Goal: Check status: Check status

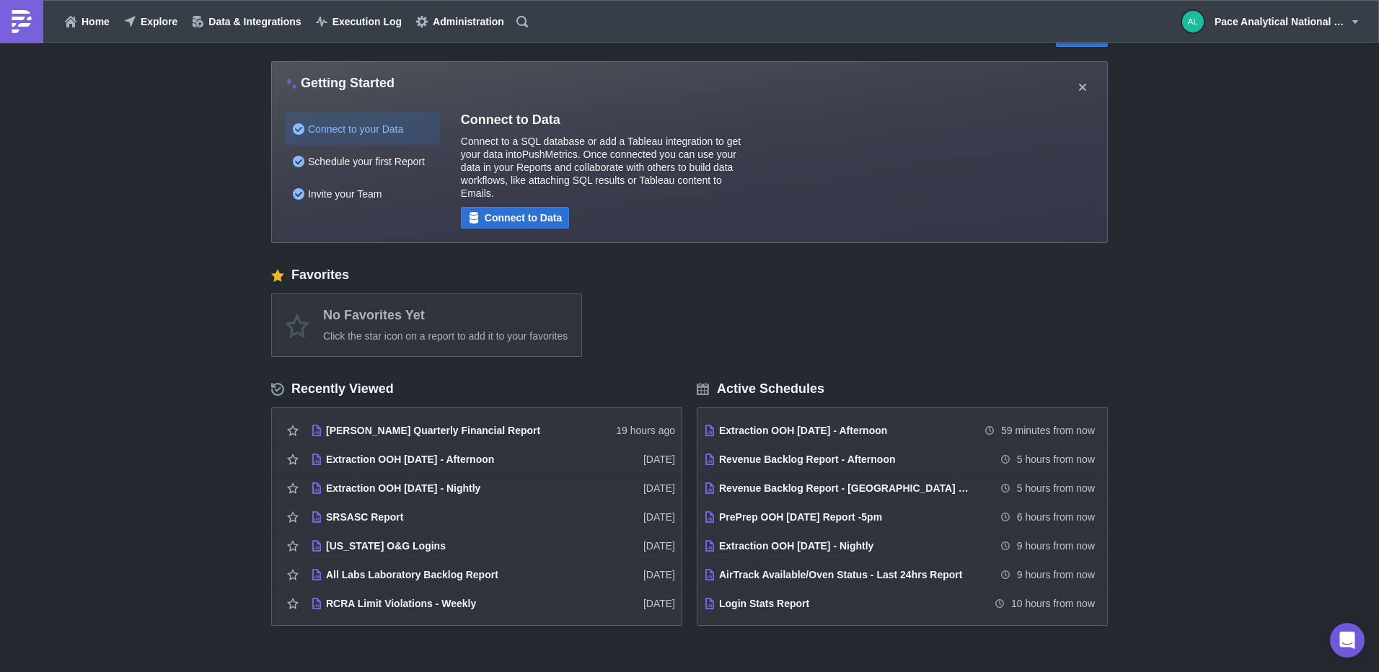
scroll to position [50, 0]
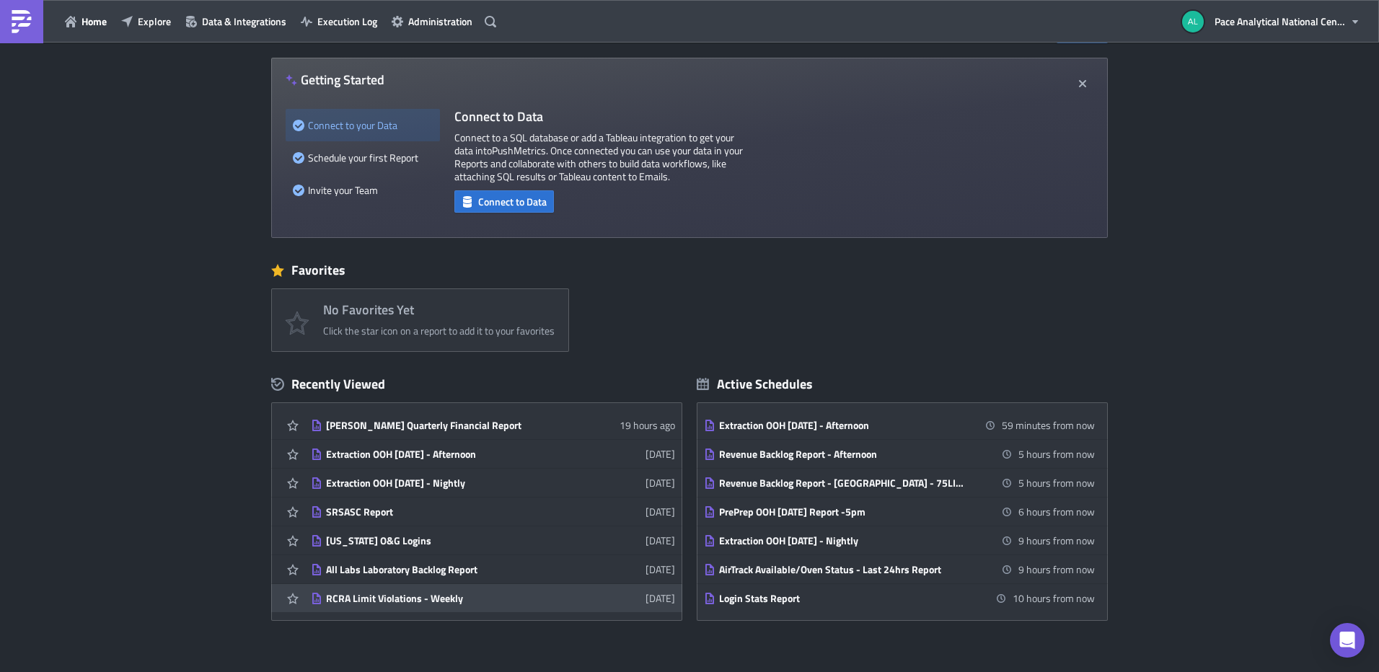
click at [464, 597] on div "RCRA Limit Violations - Weekly" at bounding box center [452, 598] width 252 height 13
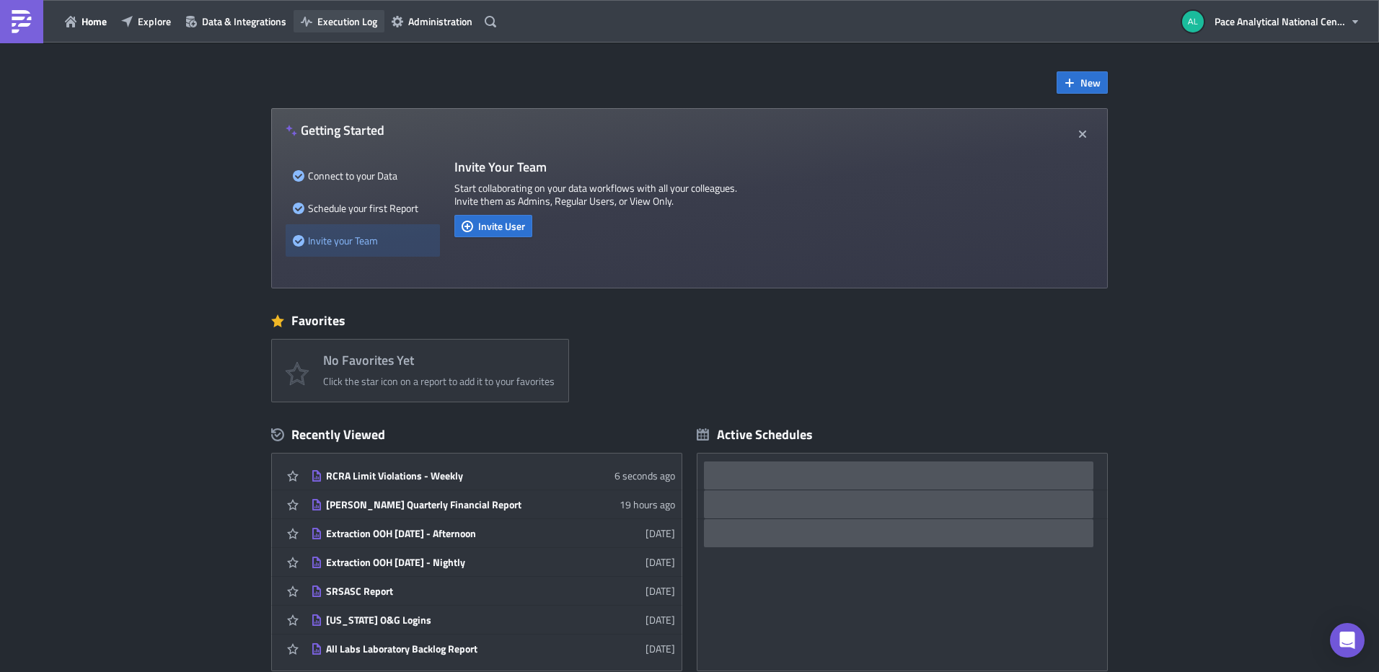
click at [324, 23] on span "Execution Log" at bounding box center [347, 21] width 60 height 15
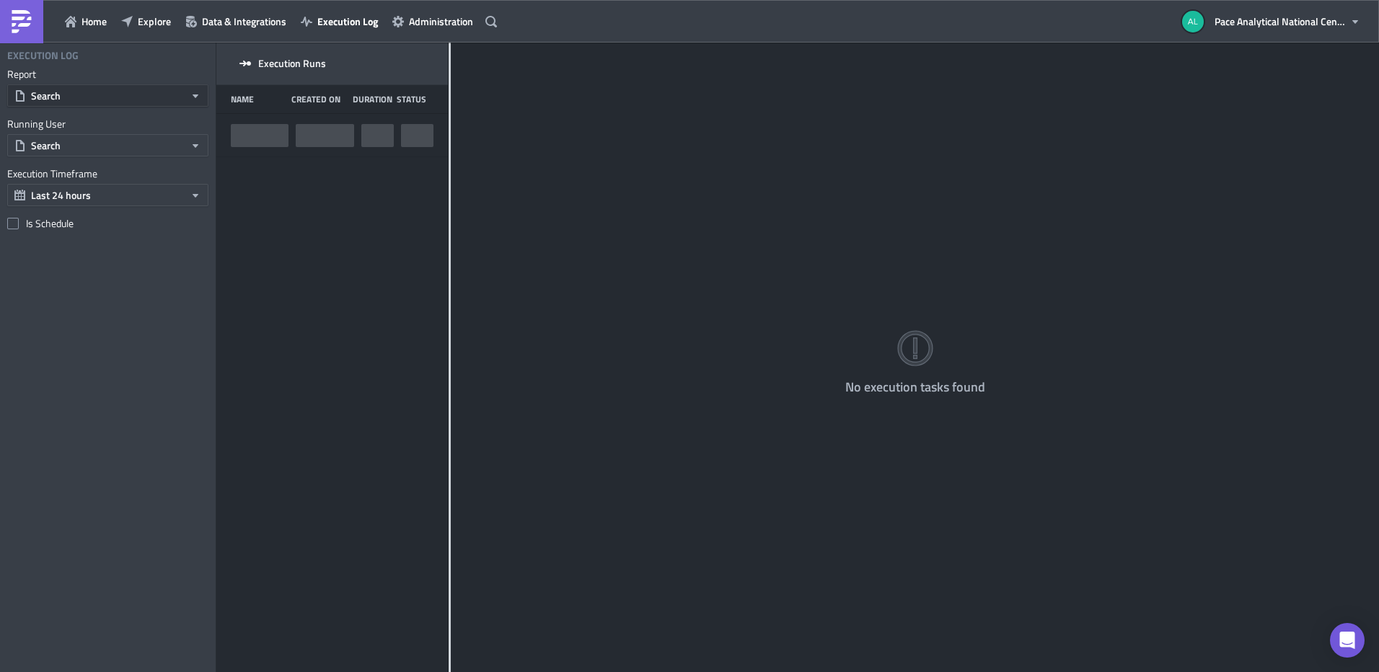
click at [102, 97] on button "Search" at bounding box center [107, 95] width 201 height 22
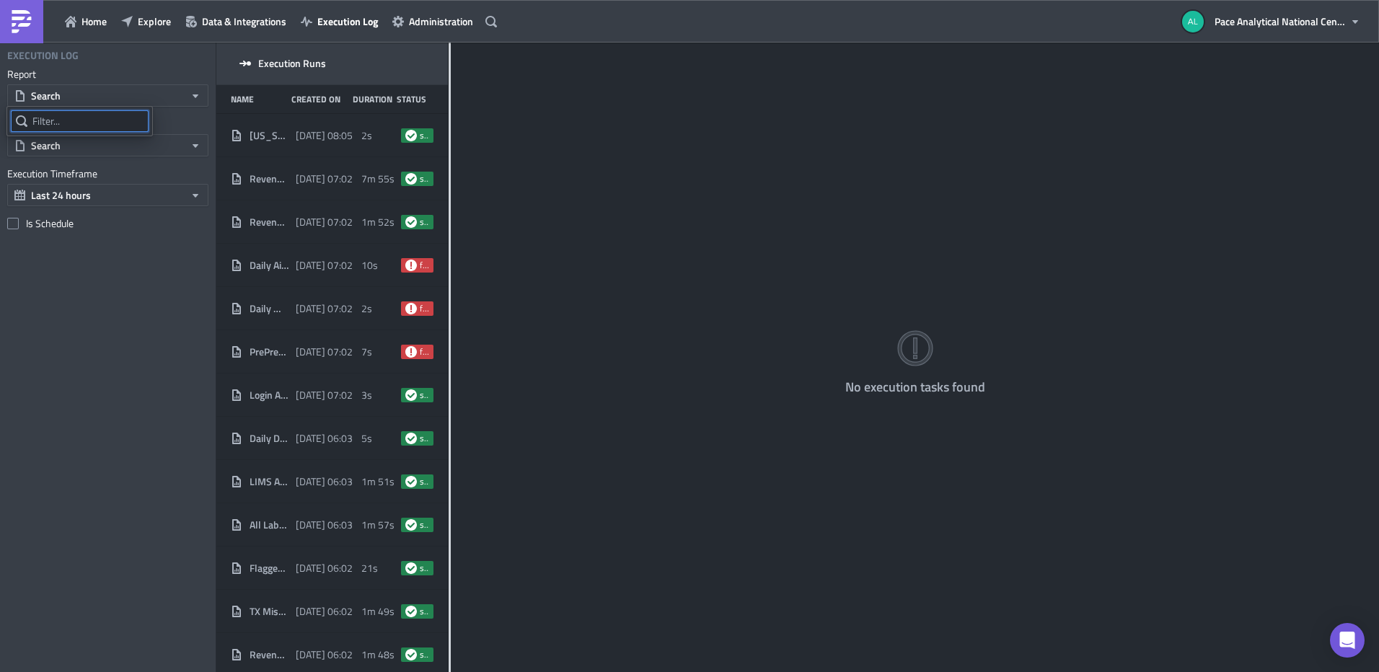
click at [71, 121] on input "text" at bounding box center [80, 121] width 138 height 22
type input "rcra"
click at [79, 151] on div "RCRA Limit Violations - Weekly" at bounding box center [98, 146] width 132 height 14
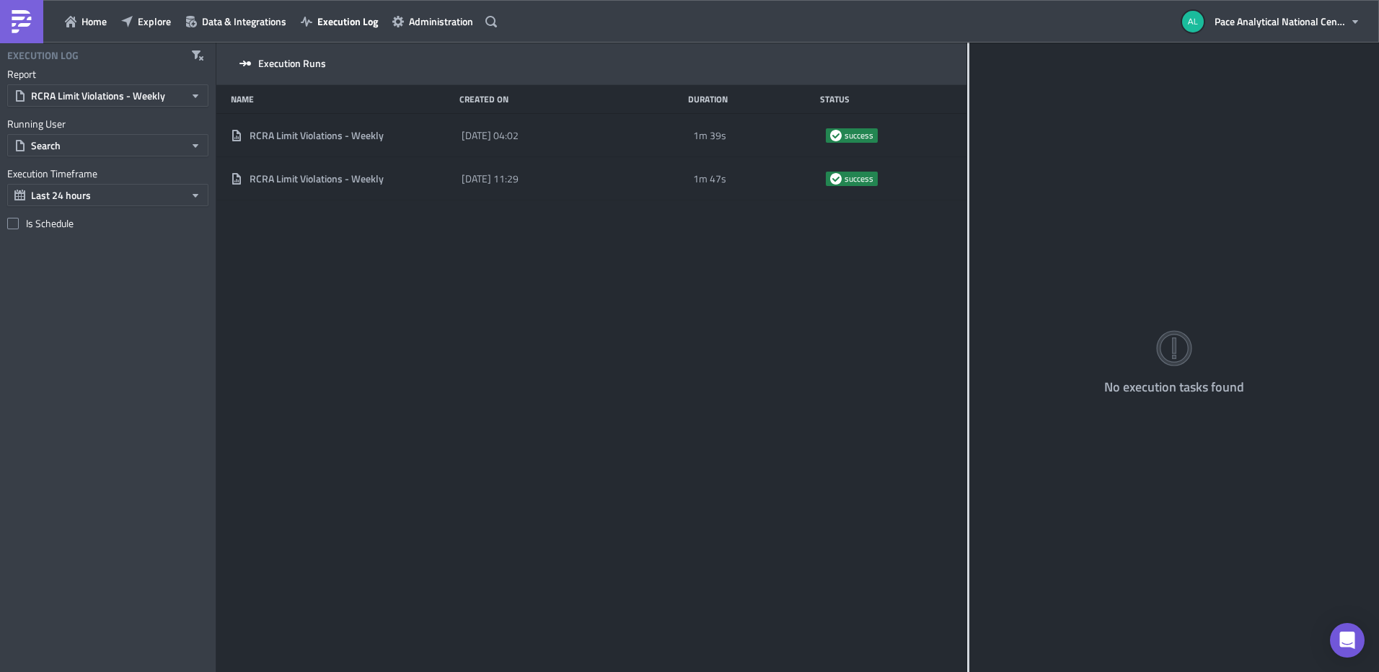
drag, startPoint x: 450, startPoint y: 100, endPoint x: 967, endPoint y: 100, distance: 517.1
click at [967, 100] on div at bounding box center [968, 359] width 2 height 632
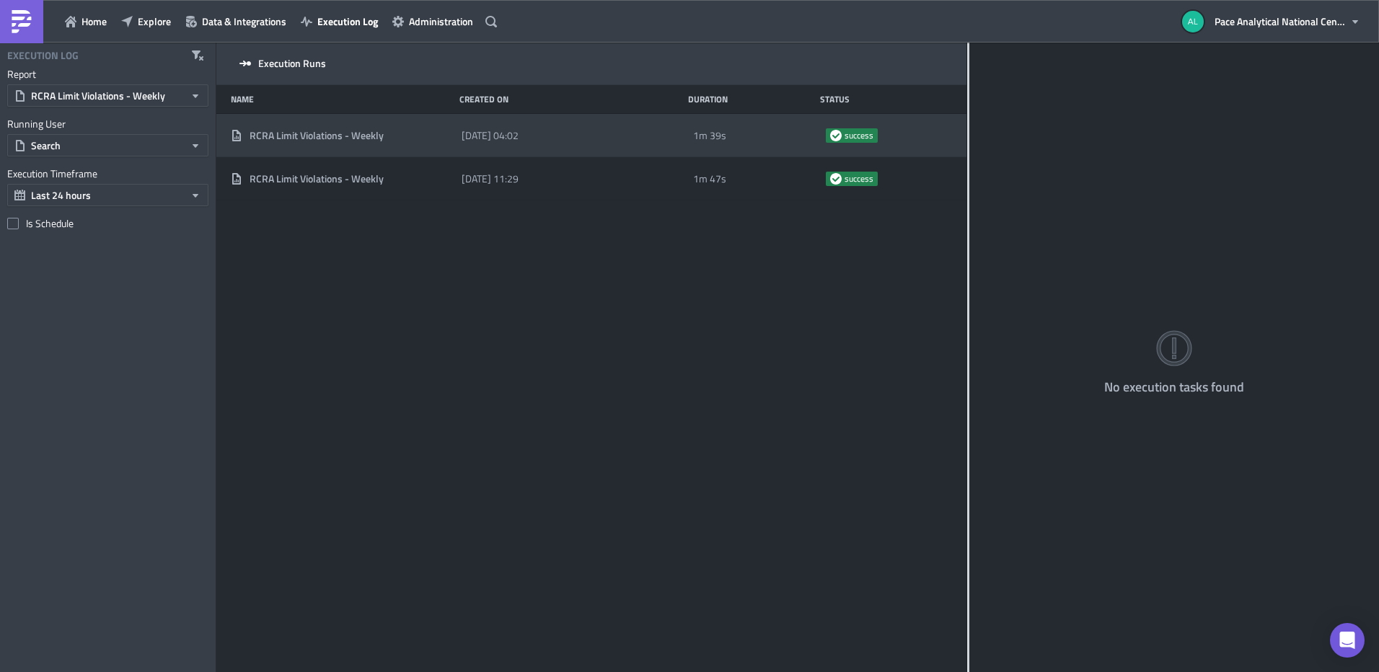
click at [353, 136] on span "RCRA Limit Violations - Weekly" at bounding box center [317, 135] width 134 height 13
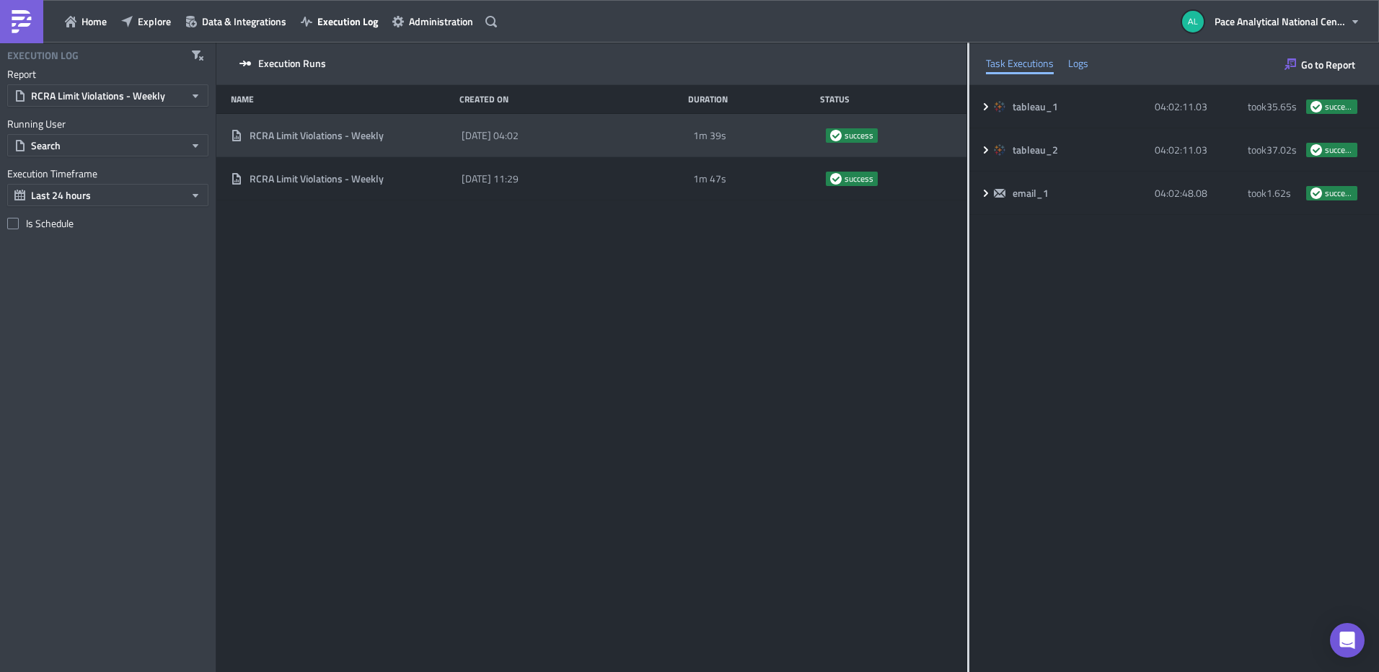
click at [1071, 66] on div "Logs" at bounding box center [1078, 64] width 20 height 22
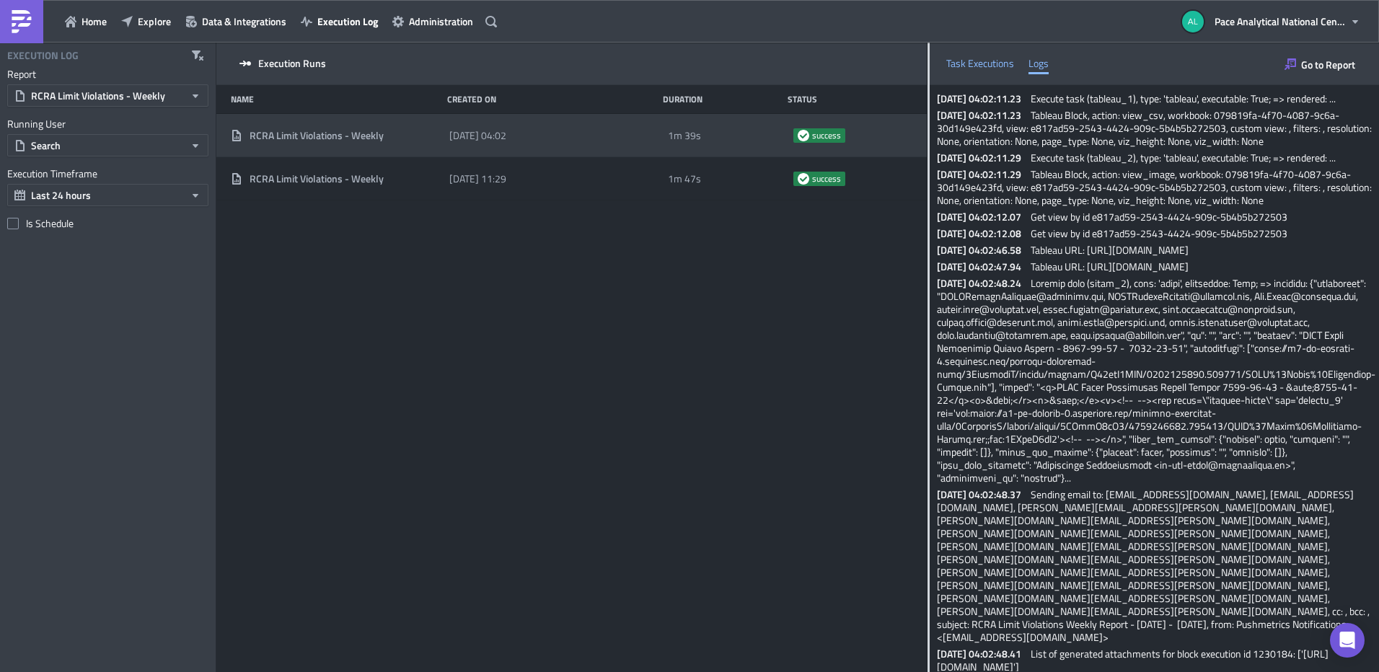
click at [992, 65] on div "Task Executions" at bounding box center [980, 64] width 68 height 22
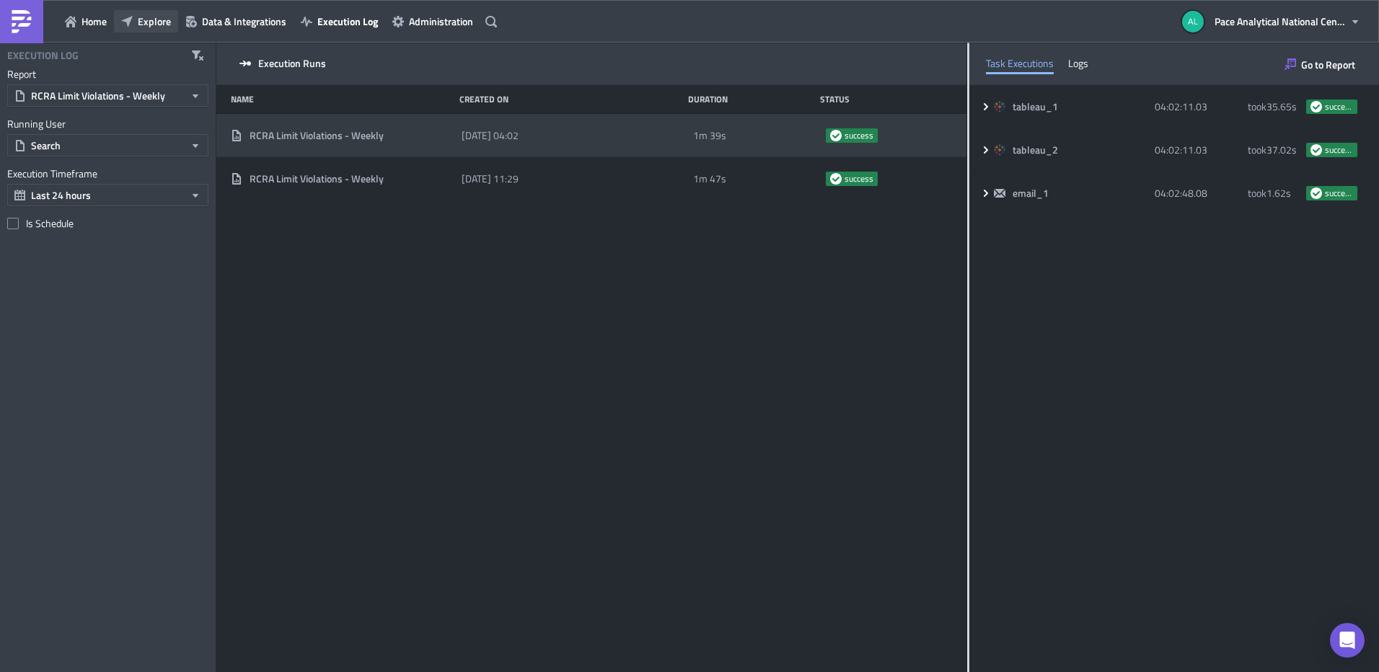
click at [152, 19] on span "Explore" at bounding box center [154, 21] width 33 height 15
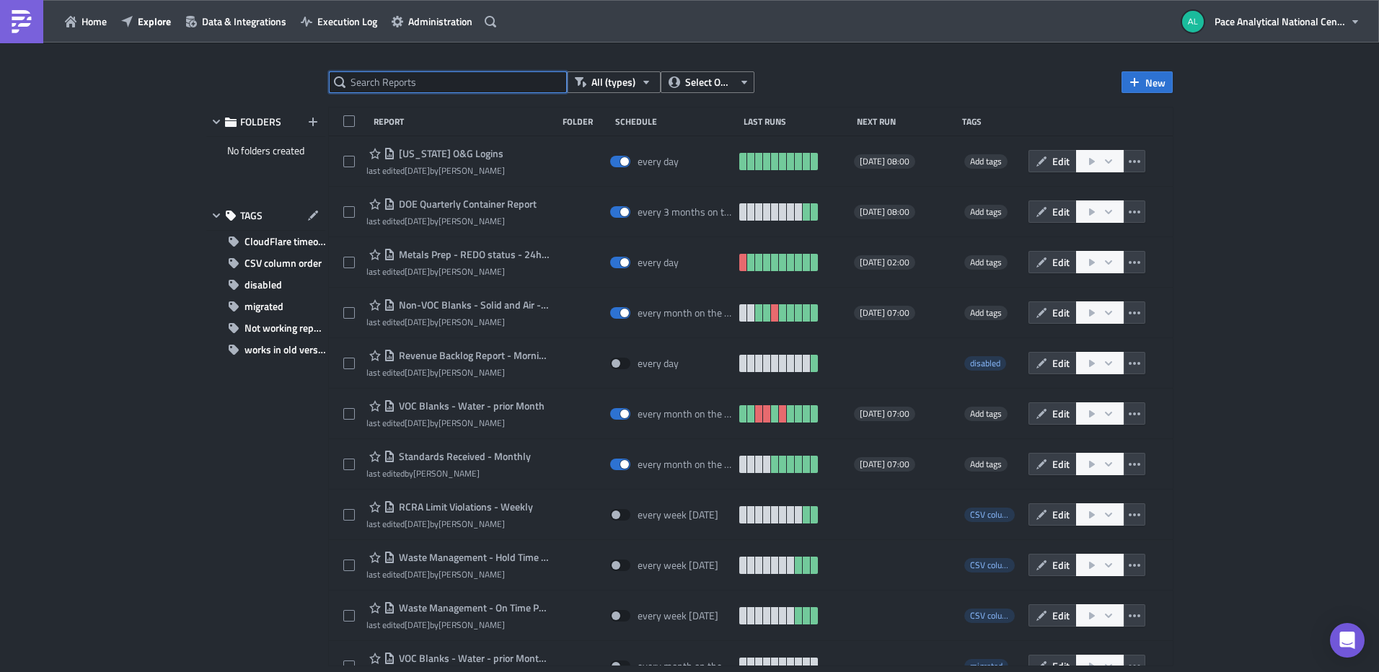
click at [456, 87] on input "text" at bounding box center [448, 82] width 238 height 22
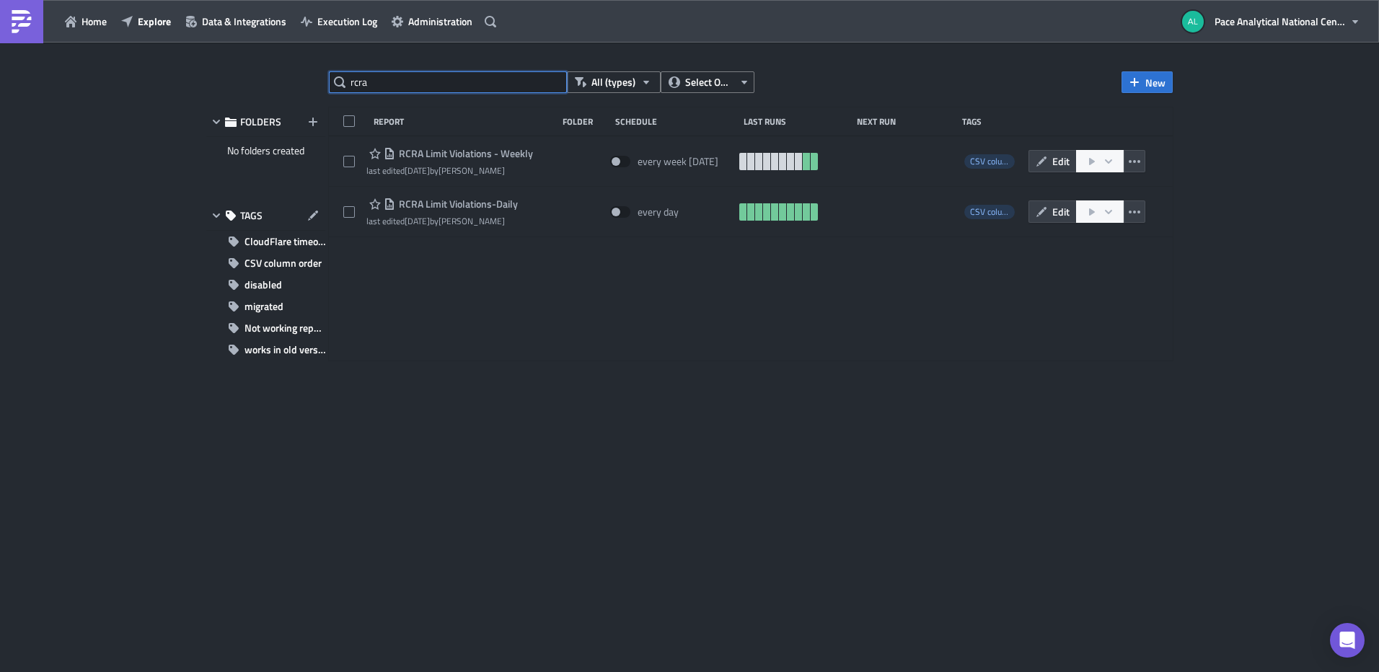
type input "rcra"
